Goal: Feedback & Contribution: Leave review/rating

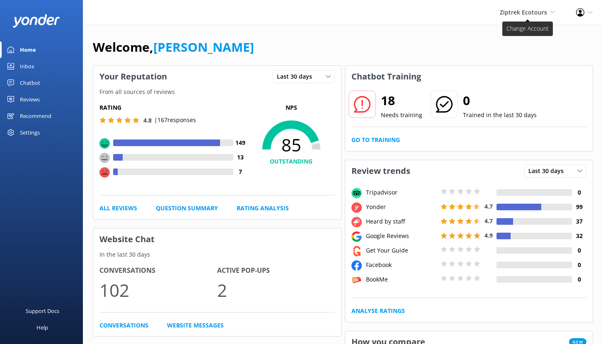
click at [521, 12] on span "Ziptrek Ecotours" at bounding box center [523, 12] width 47 height 8
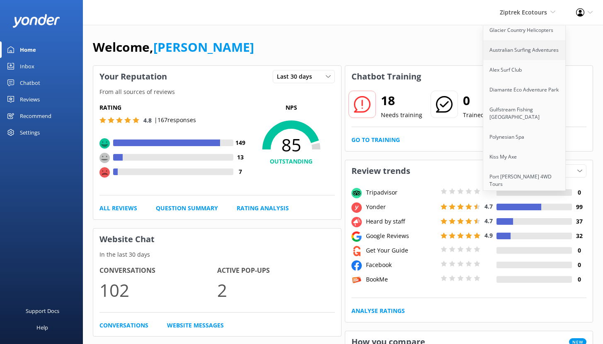
scroll to position [380, 0]
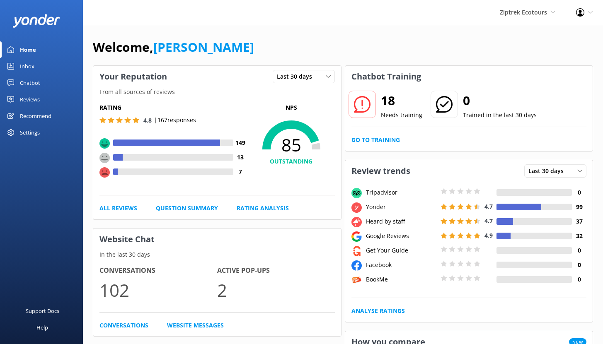
click at [33, 115] on div "Recommend" at bounding box center [35, 116] width 31 height 17
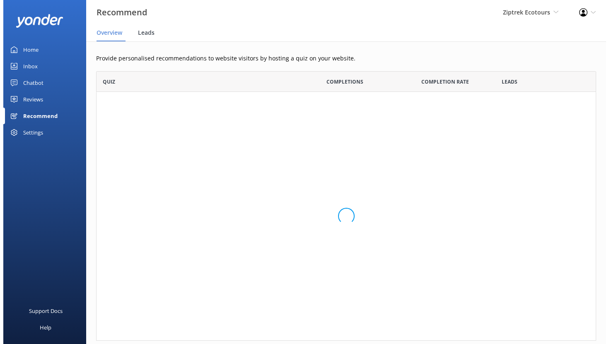
scroll to position [7, 7]
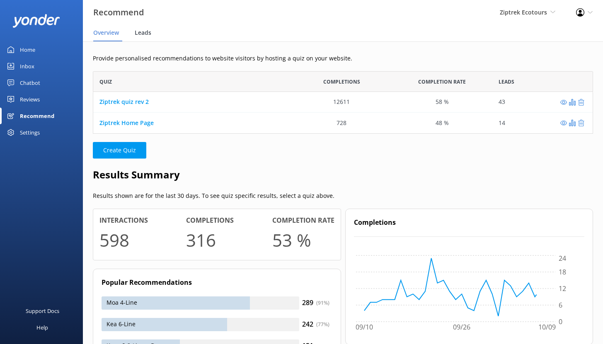
click at [143, 34] on span "Leads" at bounding box center [143, 33] width 17 height 8
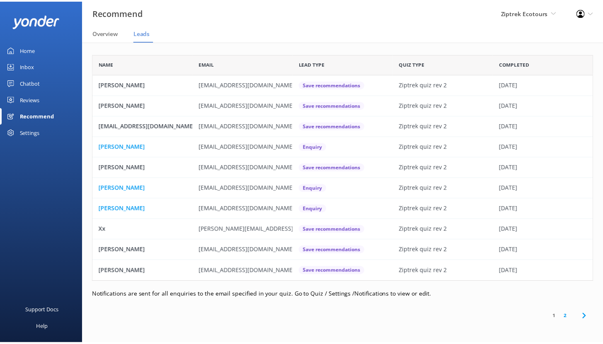
scroll to position [222, 500]
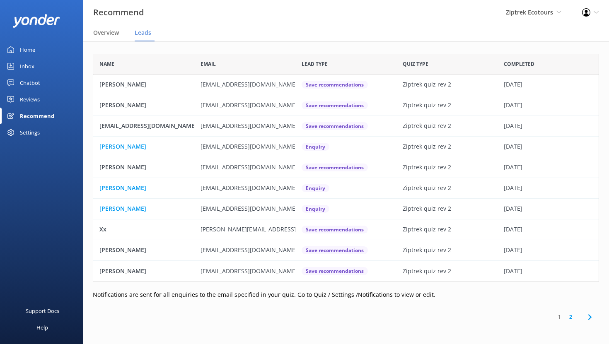
click at [29, 80] on div "Chatbot" at bounding box center [30, 83] width 20 height 17
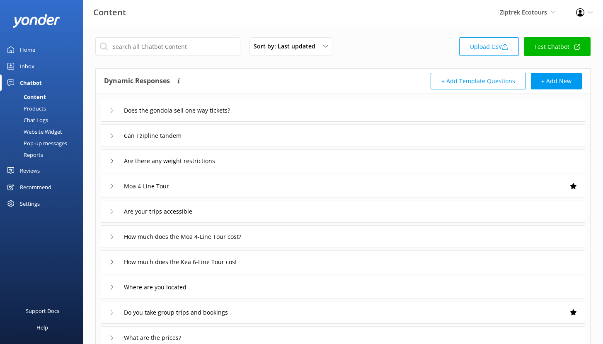
click at [32, 155] on div "Reports" at bounding box center [24, 155] width 38 height 12
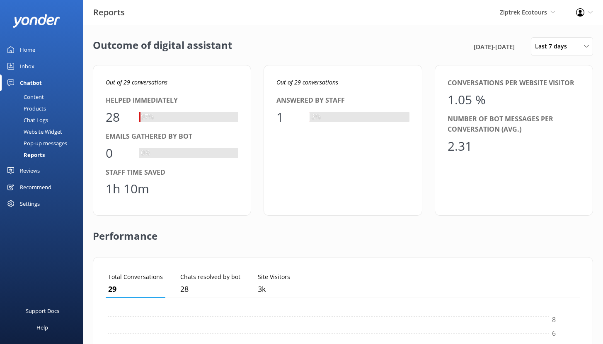
scroll to position [77, 468]
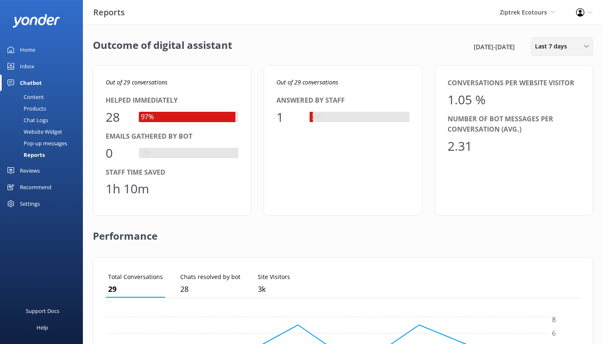
click at [566, 50] on span "Last 7 days" at bounding box center [553, 46] width 37 height 9
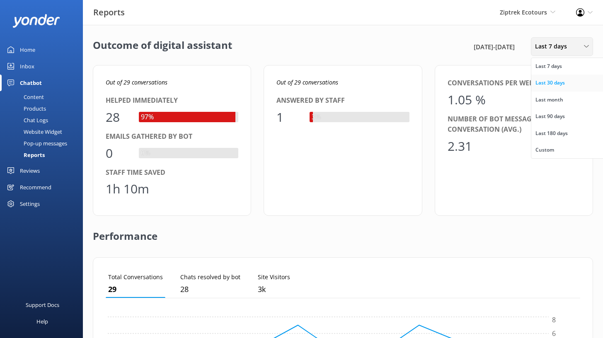
click at [560, 80] on div "Last 30 days" at bounding box center [549, 83] width 29 height 8
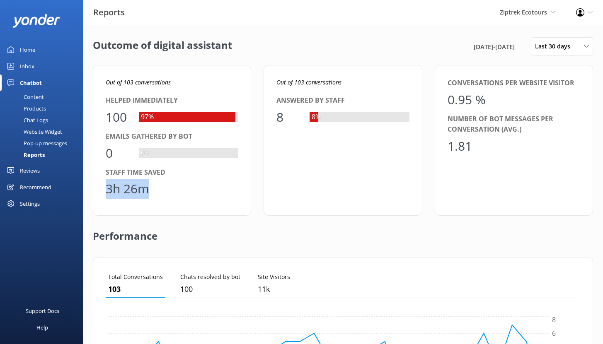
drag, startPoint x: 148, startPoint y: 195, endPoint x: 99, endPoint y: 195, distance: 48.9
click at [99, 195] on div "Out of 103 conversations Helped immediately 100 97% Emails gathered by bot 0 0%…" at bounding box center [172, 140] width 158 height 151
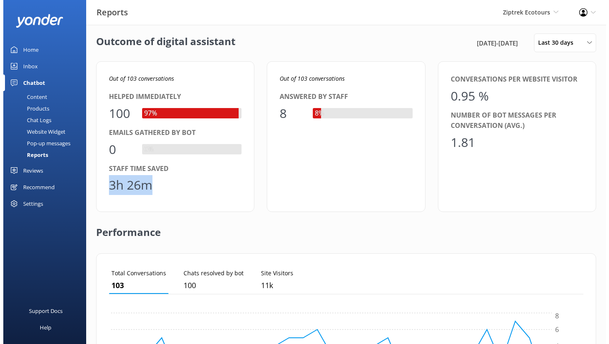
scroll to position [0, 0]
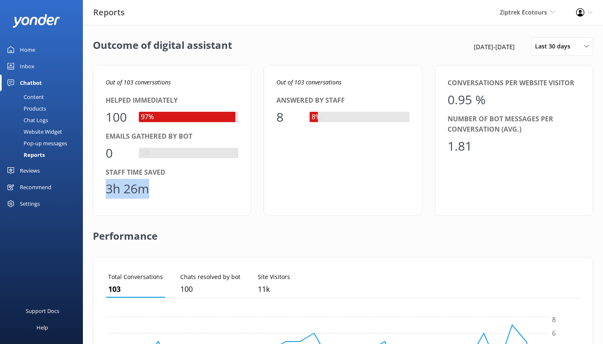
click at [42, 94] on div "Content" at bounding box center [24, 97] width 39 height 12
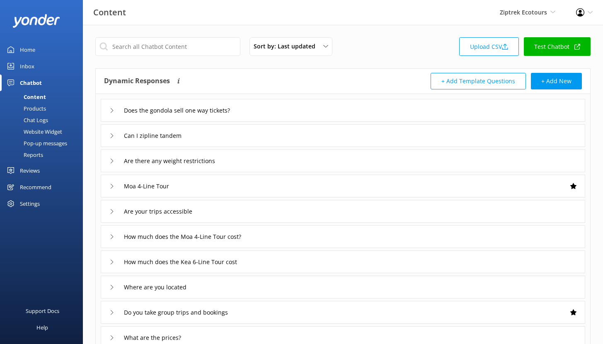
click at [41, 120] on div "Chat Logs" at bounding box center [26, 120] width 43 height 12
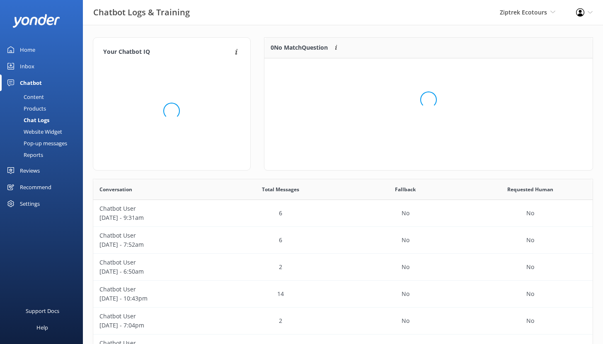
scroll to position [7, 7]
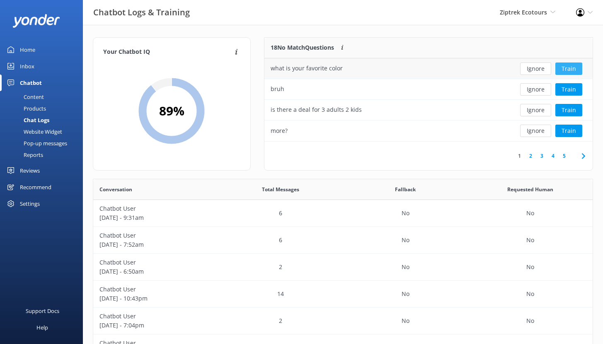
click at [568, 69] on button "Train" at bounding box center [568, 69] width 27 height 12
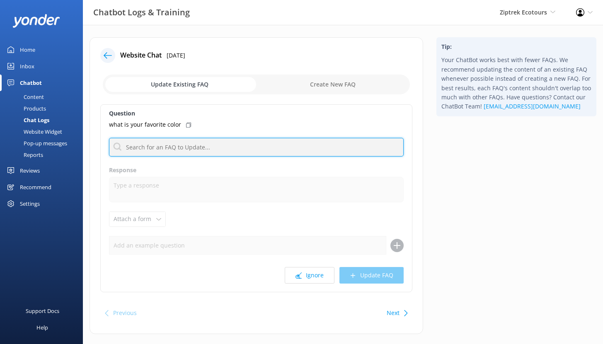
click at [176, 149] on input "text" at bounding box center [256, 147] width 295 height 19
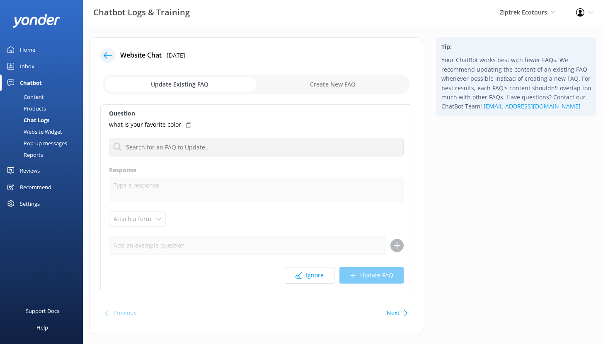
click at [315, 83] on input "checkbox" at bounding box center [256, 85] width 307 height 20
checkbox input "true"
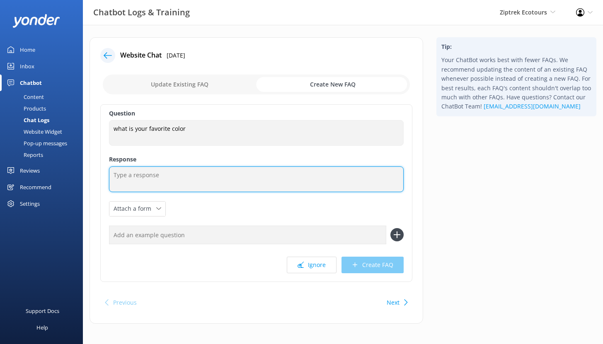
click at [139, 175] on textarea at bounding box center [256, 180] width 295 height 26
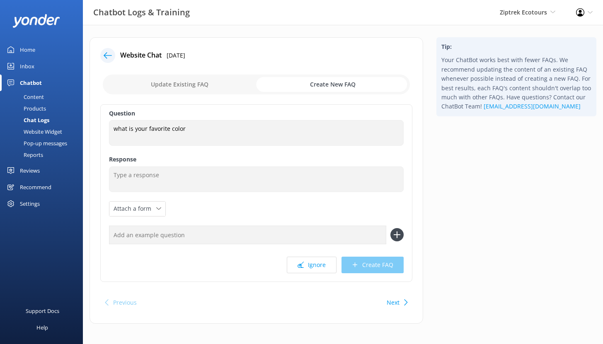
click at [29, 172] on div "Reviews" at bounding box center [30, 170] width 20 height 17
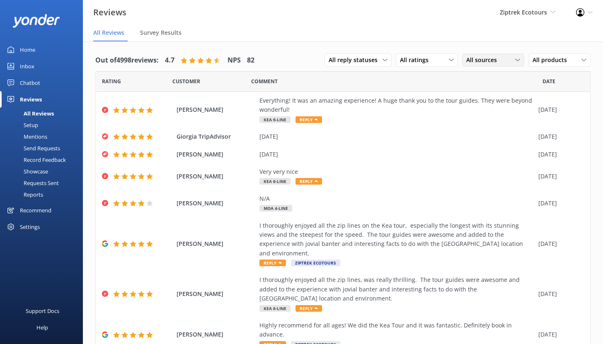
click at [491, 59] on span "All sources" at bounding box center [484, 60] width 36 height 9
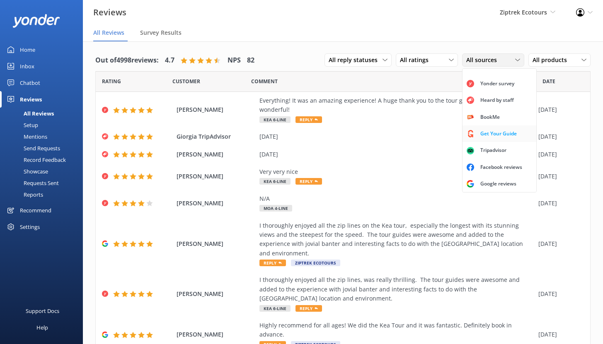
scroll to position [19, 0]
click at [489, 185] on div "Google reviews" at bounding box center [498, 184] width 48 height 8
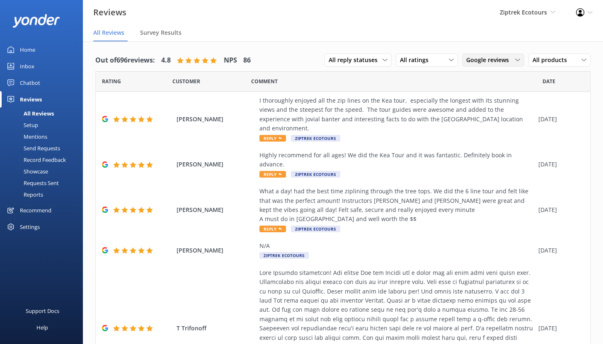
click at [496, 58] on span "Google reviews" at bounding box center [490, 60] width 48 height 9
click at [368, 111] on div "I thoroughly enjoyed all the zip lines on the Kea tour, especially the longest …" at bounding box center [396, 114] width 275 height 37
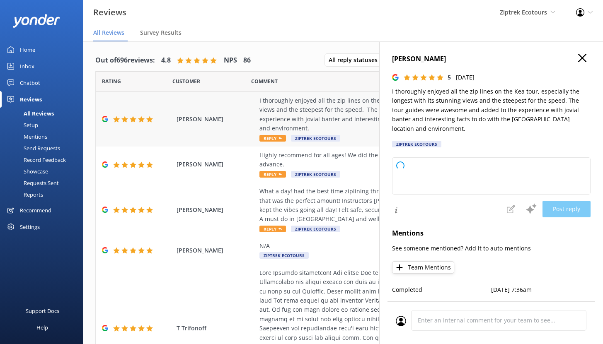
type textarea "Kia ora, Thank you so much for your fantastic review! We're so glad you had suc…"
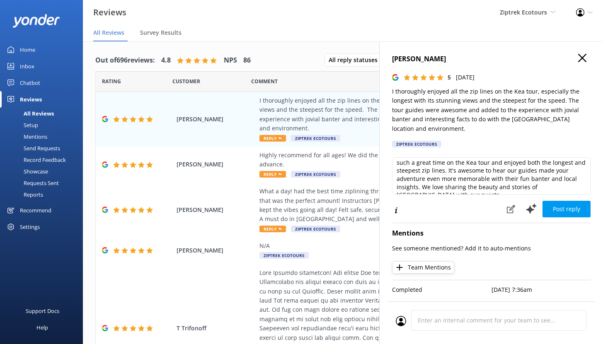
scroll to position [41, 0]
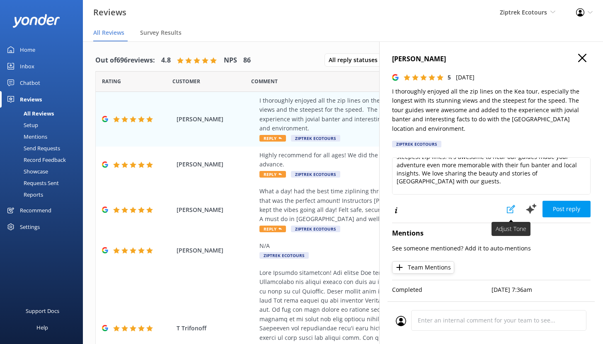
click at [507, 212] on icon at bounding box center [511, 209] width 8 height 8
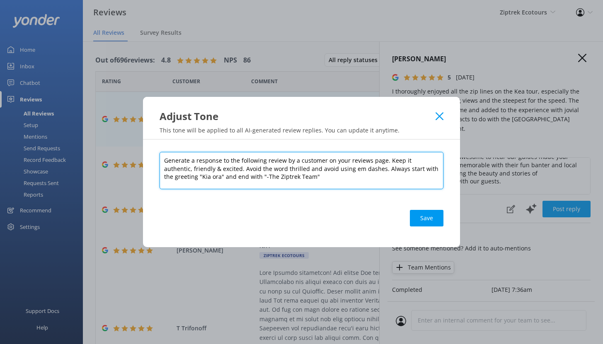
drag, startPoint x: 385, startPoint y: 160, endPoint x: 402, endPoint y: 174, distance: 22.1
click at [402, 174] on textarea "Generate a response to the following review by a customer on your reviews page.…" at bounding box center [302, 170] width 284 height 37
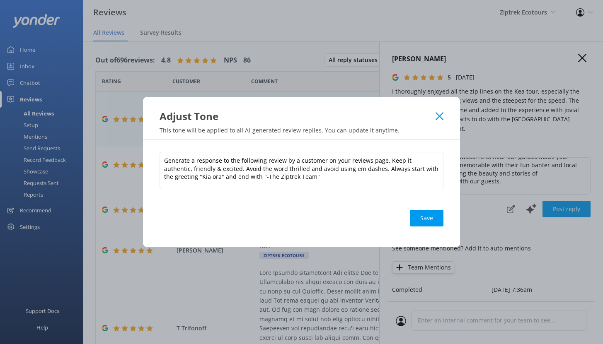
click at [441, 116] on icon at bounding box center [440, 116] width 8 height 8
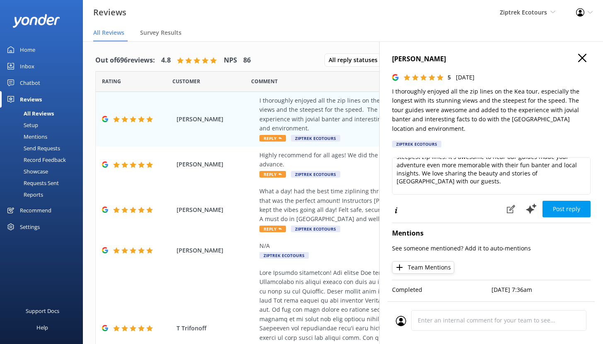
click at [578, 60] on icon "button" at bounding box center [582, 58] width 8 height 8
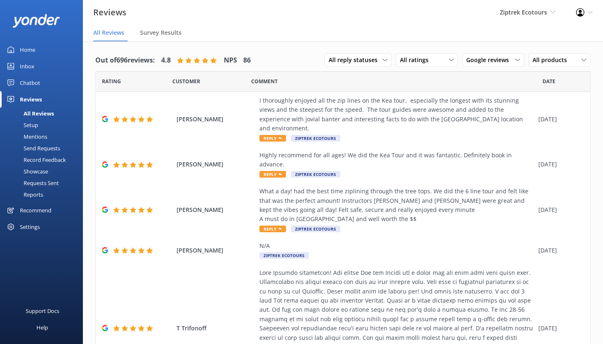
click at [33, 125] on div "Setup" at bounding box center [21, 125] width 33 height 12
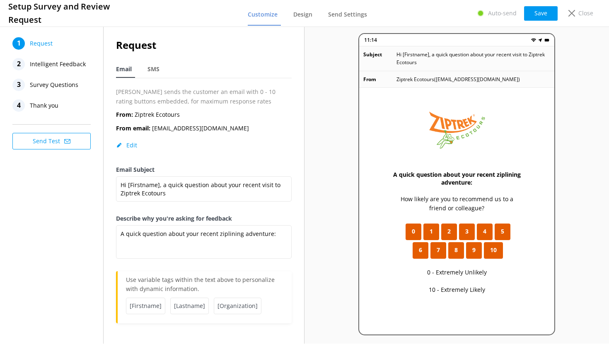
click at [60, 65] on span "Intelligent Feedback" at bounding box center [58, 64] width 56 height 12
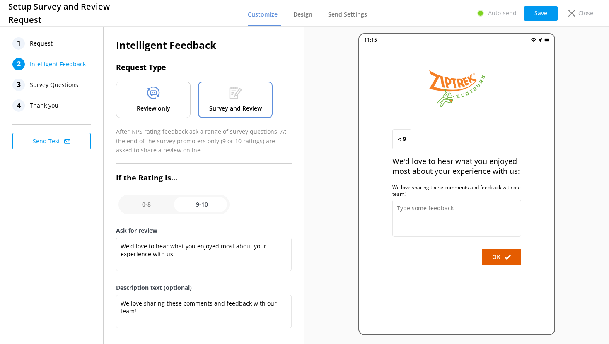
click at [172, 107] on div "Review only" at bounding box center [153, 100] width 75 height 36
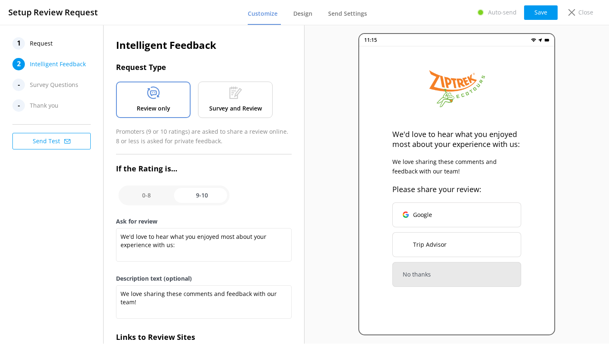
click at [149, 198] on input "checkbox" at bounding box center [174, 196] width 111 height 20
checkbox input "false"
type textarea "What could have made your experience with us more enjoyable?"
type textarea "Your feedback is important to help us improve"
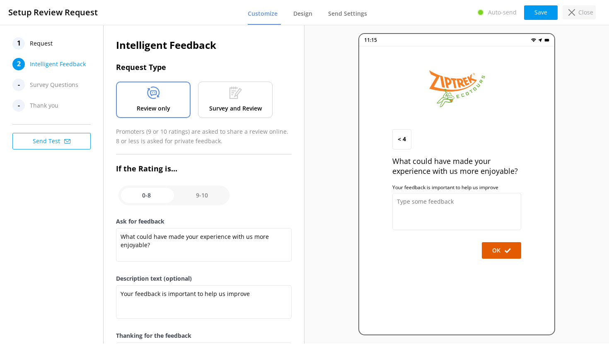
click at [581, 12] on p "Close" at bounding box center [586, 12] width 15 height 9
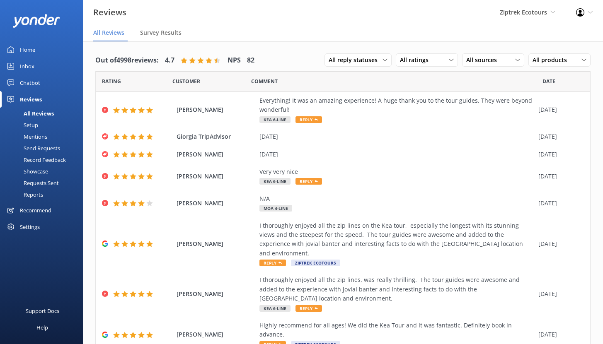
click at [30, 81] on div "Chatbot" at bounding box center [30, 83] width 20 height 17
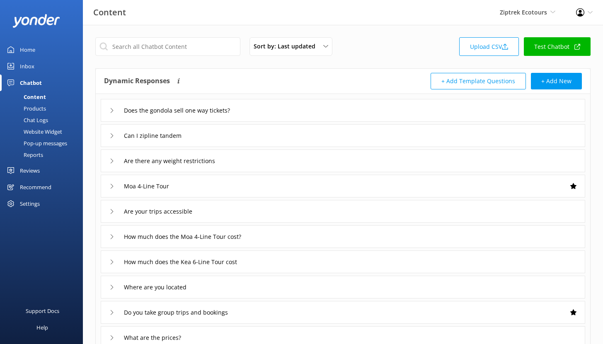
click at [42, 156] on div "Reports" at bounding box center [24, 155] width 38 height 12
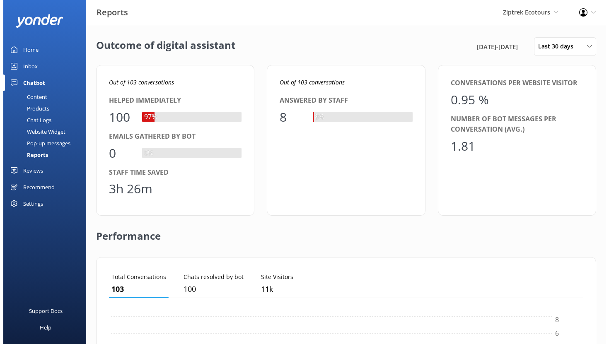
scroll to position [77, 468]
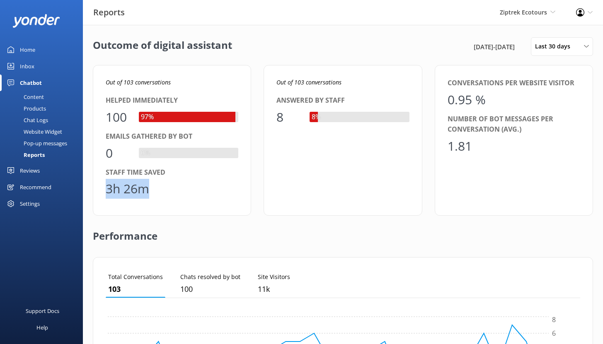
drag, startPoint x: 150, startPoint y: 193, endPoint x: 105, endPoint y: 192, distance: 45.6
click at [105, 192] on div "Out of 103 conversations Helped immediately 100 97% Emails gathered by bot 0 0%…" at bounding box center [172, 140] width 158 height 151
click at [40, 170] on div "Reviews" at bounding box center [30, 170] width 20 height 17
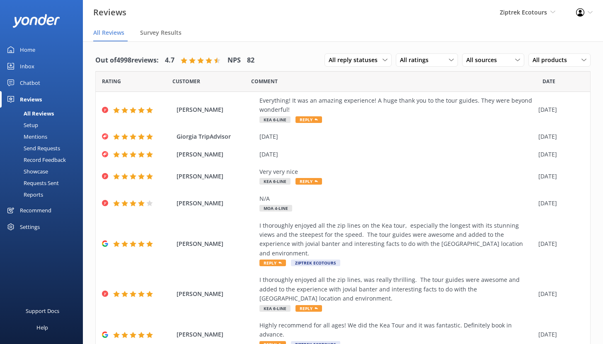
click at [31, 136] on div "Mentions" at bounding box center [26, 137] width 42 height 12
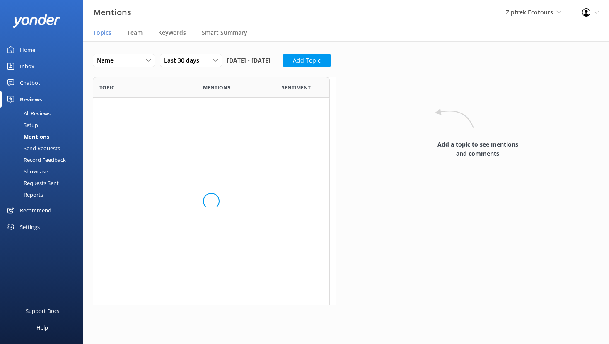
scroll to position [313, 231]
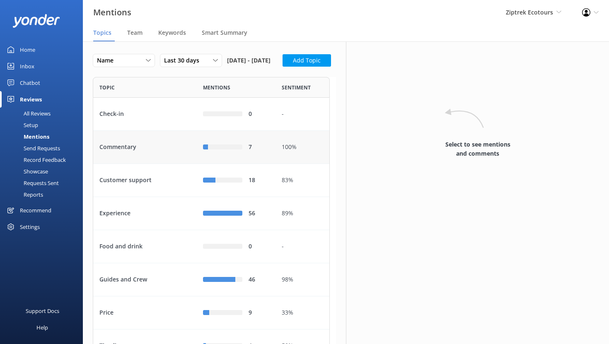
click at [152, 164] on div "Commentary" at bounding box center [145, 147] width 104 height 33
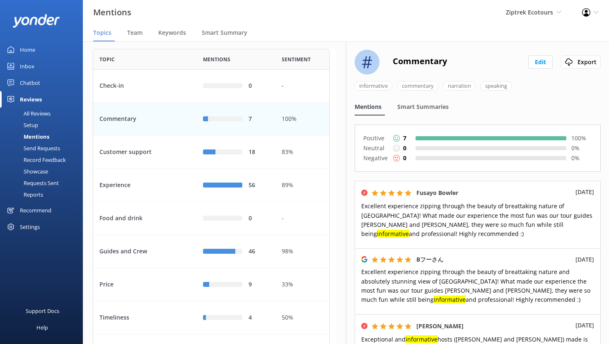
scroll to position [31, 0]
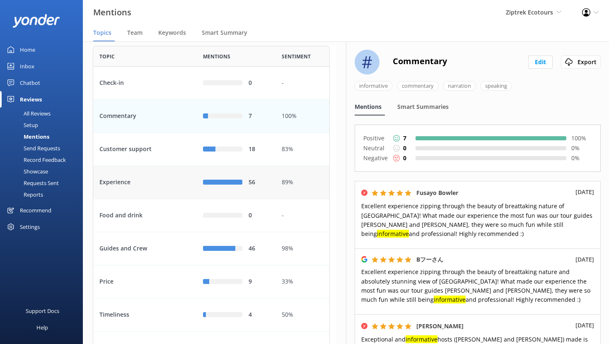
click at [169, 199] on div "Experience" at bounding box center [145, 182] width 104 height 33
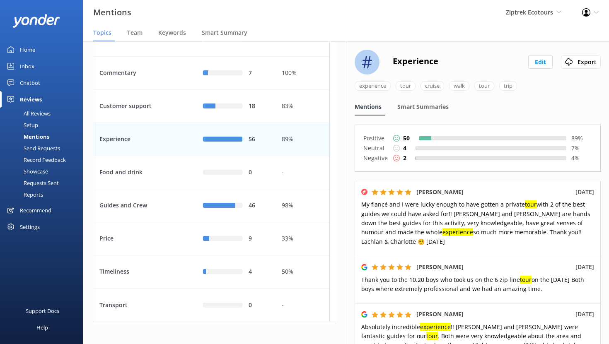
scroll to position [82, 0]
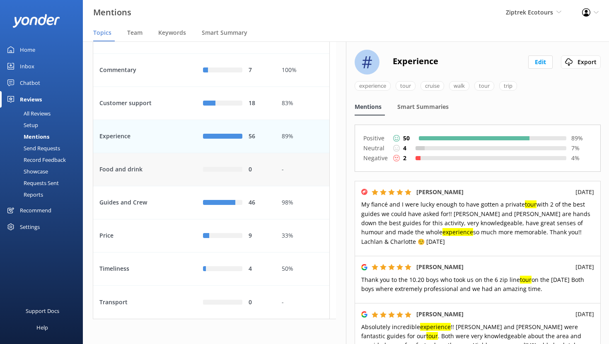
click at [163, 187] on div "Food and drink" at bounding box center [145, 169] width 104 height 33
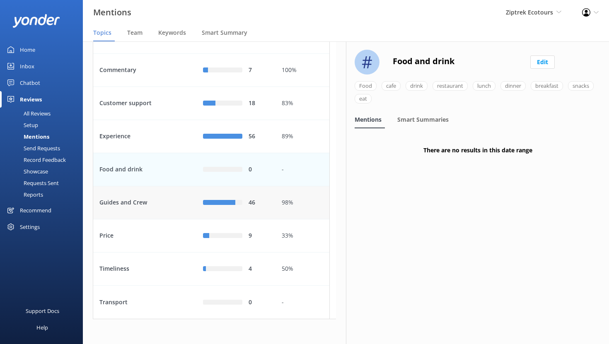
click at [174, 220] on div "Guides and Crew" at bounding box center [145, 203] width 104 height 33
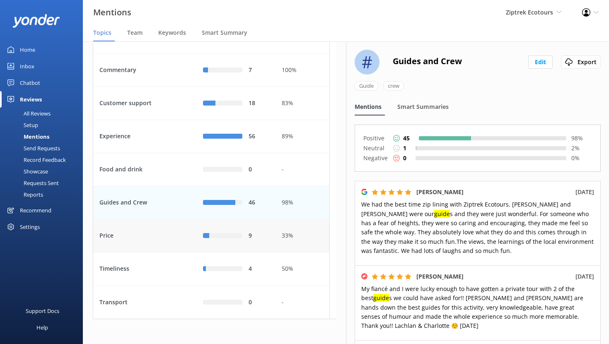
scroll to position [93, 0]
click at [172, 249] on div "Price" at bounding box center [145, 236] width 104 height 33
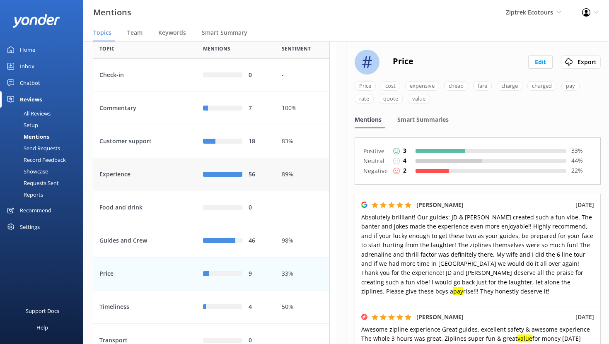
scroll to position [82, 0]
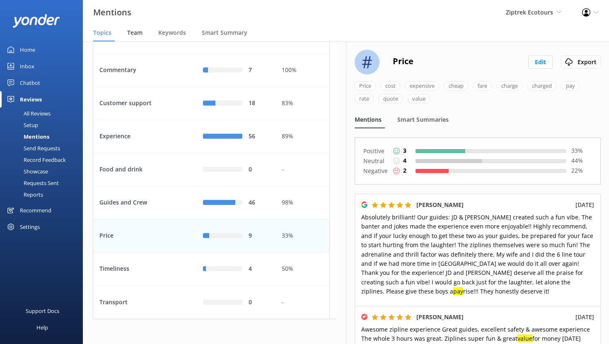
click at [137, 33] on span "Team" at bounding box center [134, 33] width 15 height 8
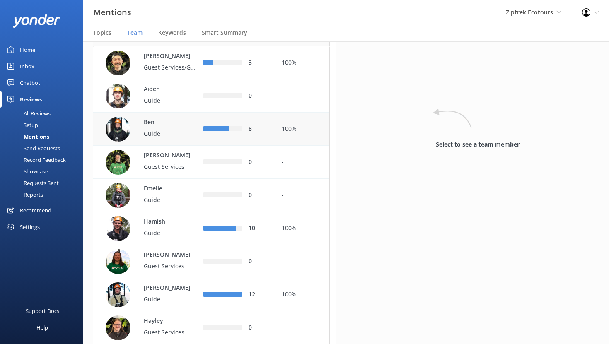
scroll to position [58, 0]
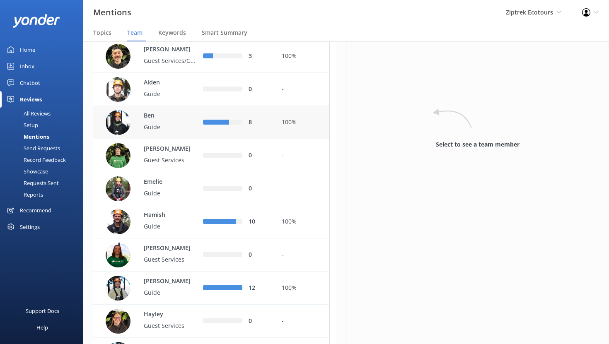
click at [171, 132] on p "Guide" at bounding box center [171, 127] width 54 height 9
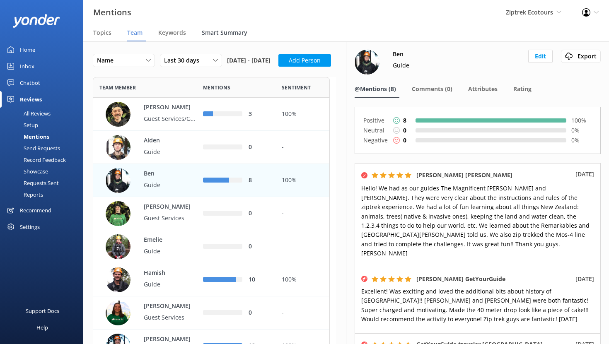
click at [222, 33] on span "Smart Summary" at bounding box center [225, 33] width 46 height 8
